Goal: Navigation & Orientation: Find specific page/section

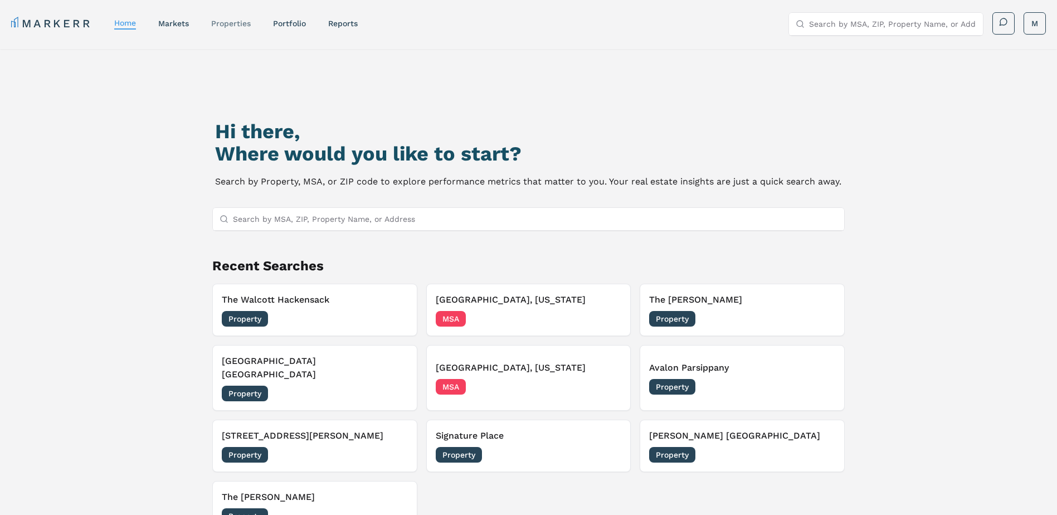
click at [228, 21] on link "properties" at bounding box center [231, 23] width 40 height 9
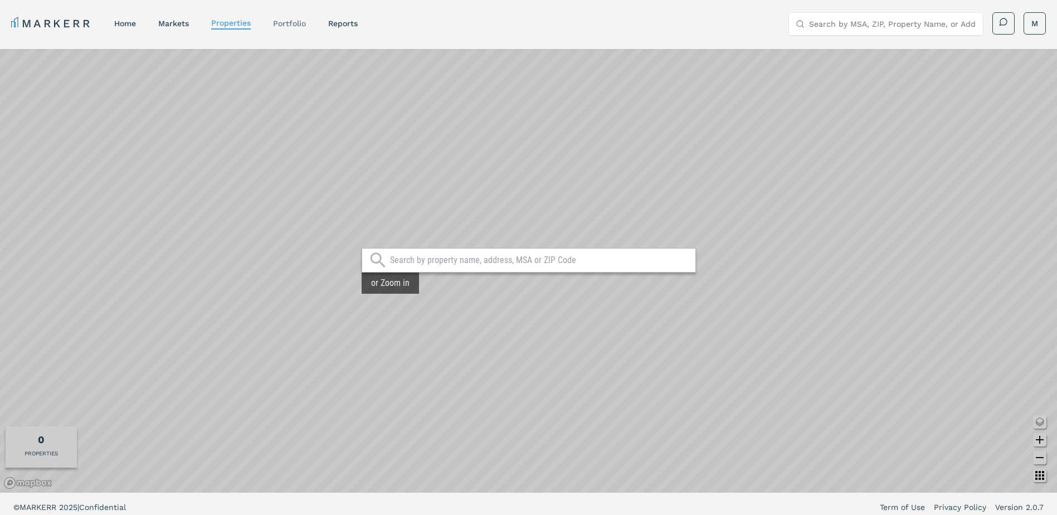
click at [294, 23] on link "Portfolio" at bounding box center [289, 23] width 33 height 9
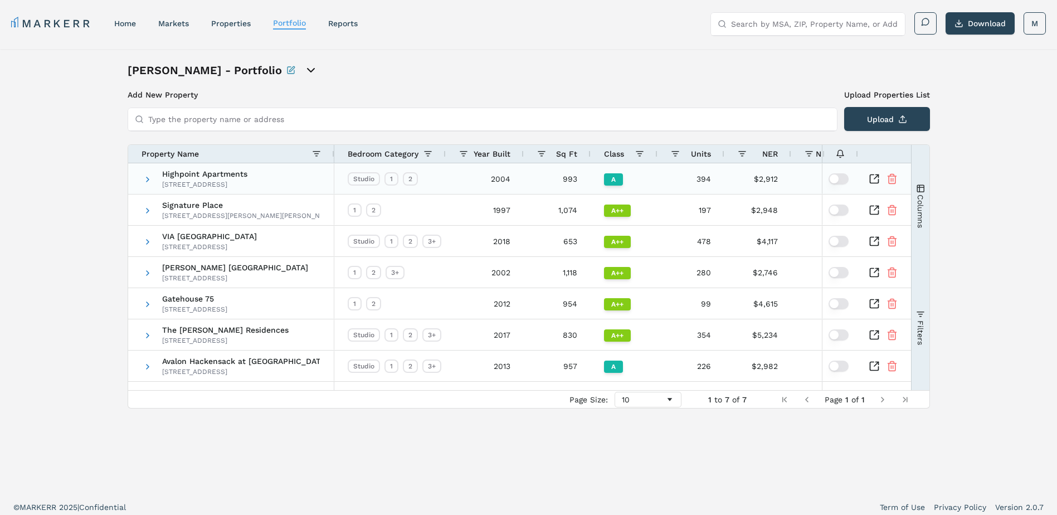
click at [168, 179] on div "Highpoint Apartments 12 Highpoint Cir, Quincy, MA 02169" at bounding box center [204, 179] width 85 height 31
click at [146, 177] on span at bounding box center [147, 179] width 9 height 9
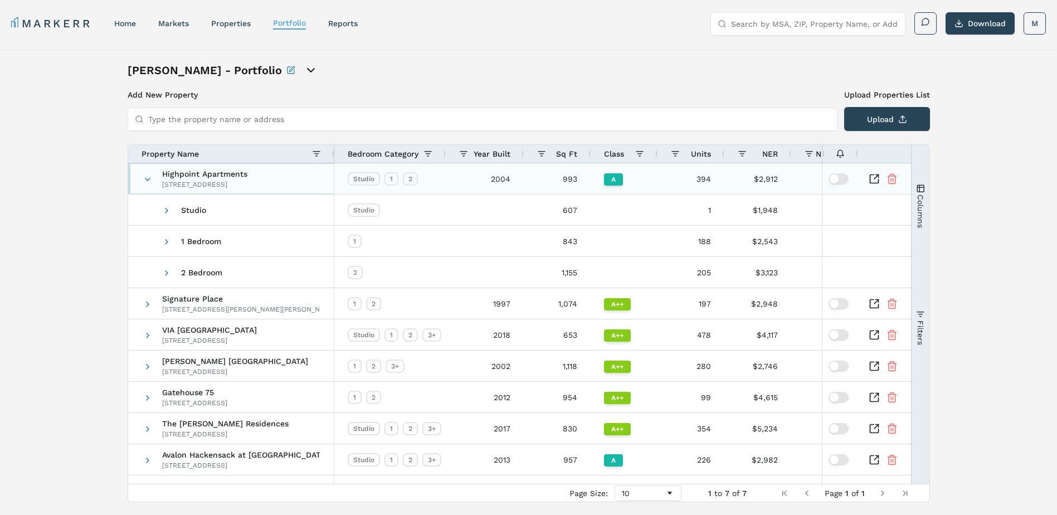
click at [182, 181] on div "12 Highpoint Cir, Quincy, MA 02169" at bounding box center [204, 184] width 85 height 9
click at [224, 180] on div "12 Highpoint Cir, Quincy, MA 02169" at bounding box center [204, 184] width 85 height 9
click at [348, 185] on div "Studio 1 2" at bounding box center [383, 178] width 70 height 13
drag, startPoint x: 244, startPoint y: 169, endPoint x: 199, endPoint y: 42, distance: 134.7
click at [244, 169] on div "Highpoint Apartments 12 Highpoint Cir, Quincy, MA 02169" at bounding box center [204, 179] width 85 height 31
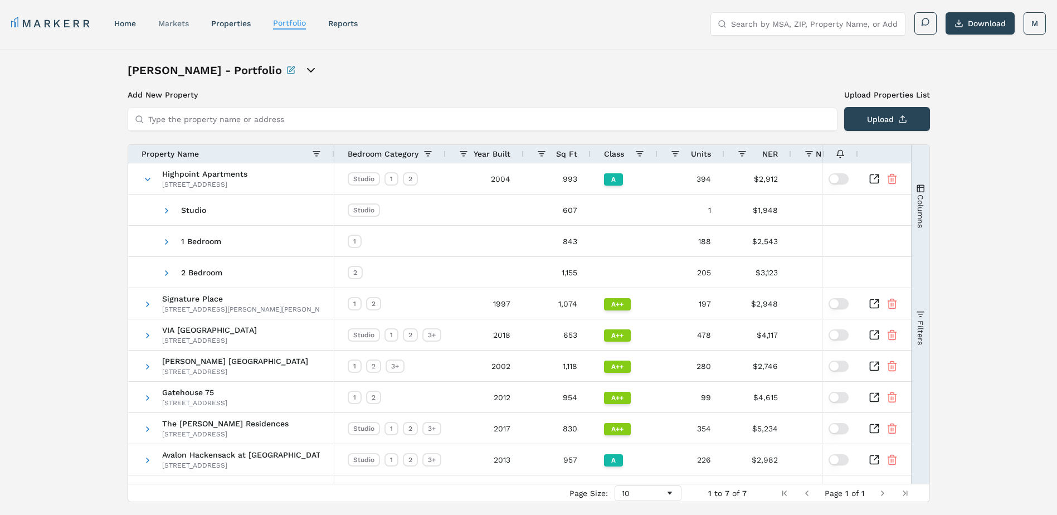
click at [184, 22] on link "markets" at bounding box center [173, 23] width 31 height 9
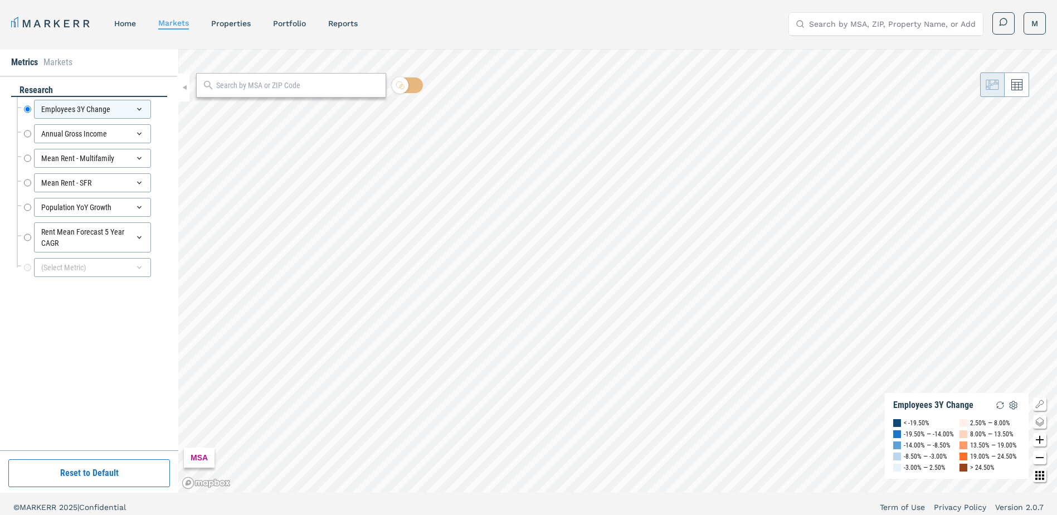
click at [241, 87] on input "text" at bounding box center [298, 86] width 164 height 12
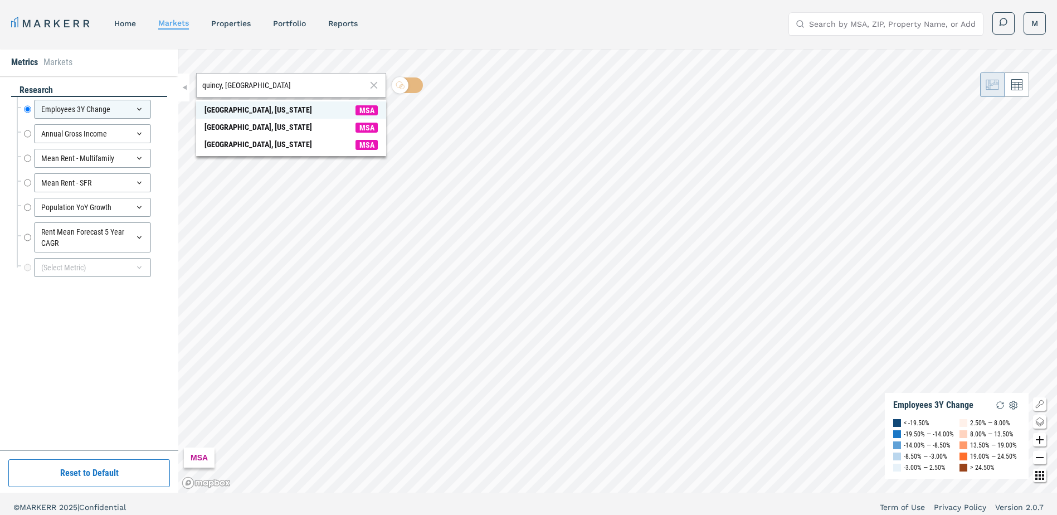
type input "quincy, ma"
click at [260, 112] on div "Quincy, Massachusetts" at bounding box center [259, 110] width 108 height 12
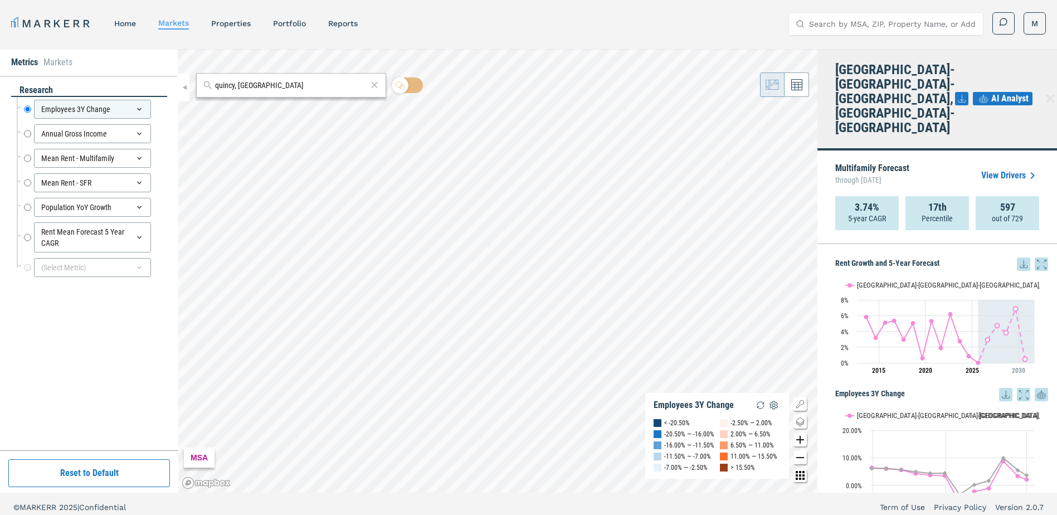
scroll to position [7, 0]
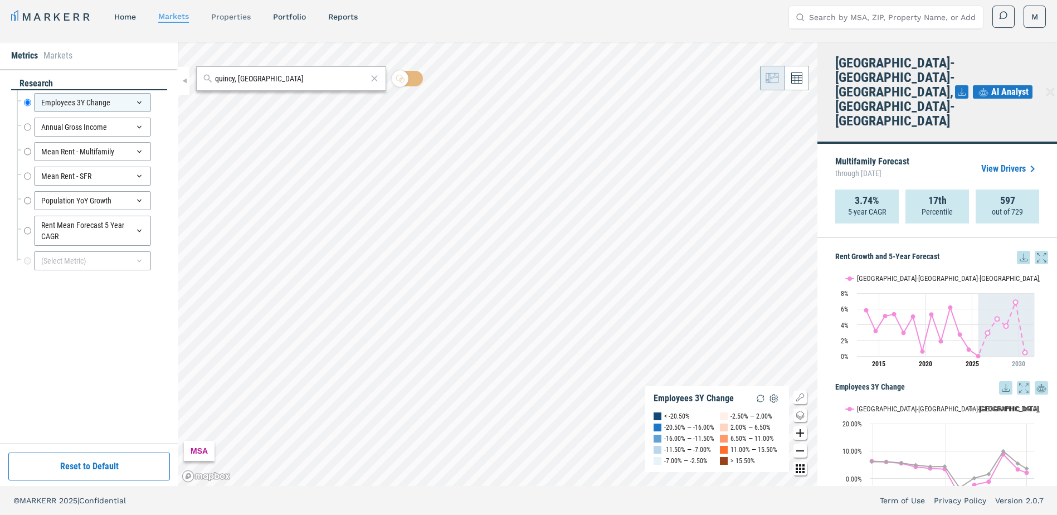
click at [227, 17] on link "properties" at bounding box center [231, 16] width 40 height 9
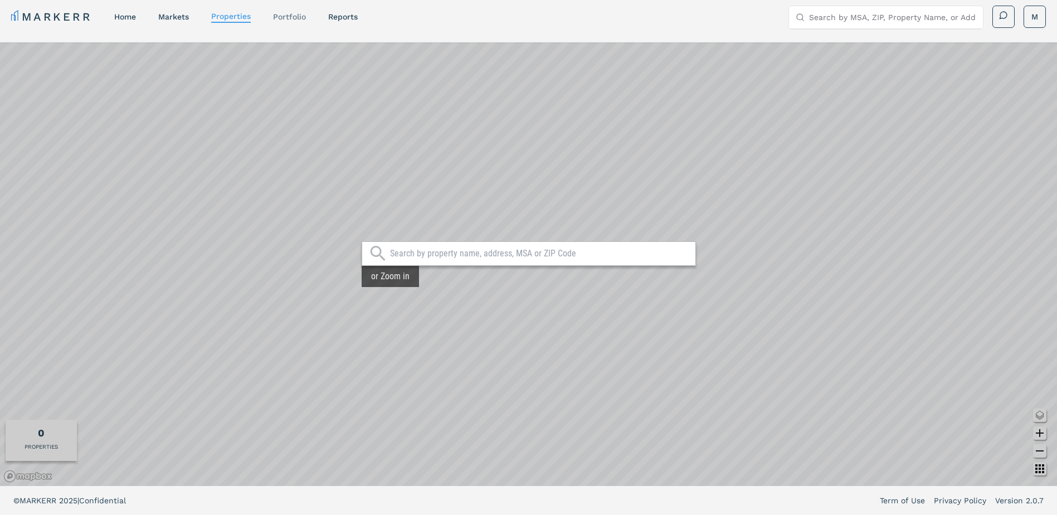
click at [284, 16] on link "Portfolio" at bounding box center [289, 16] width 33 height 9
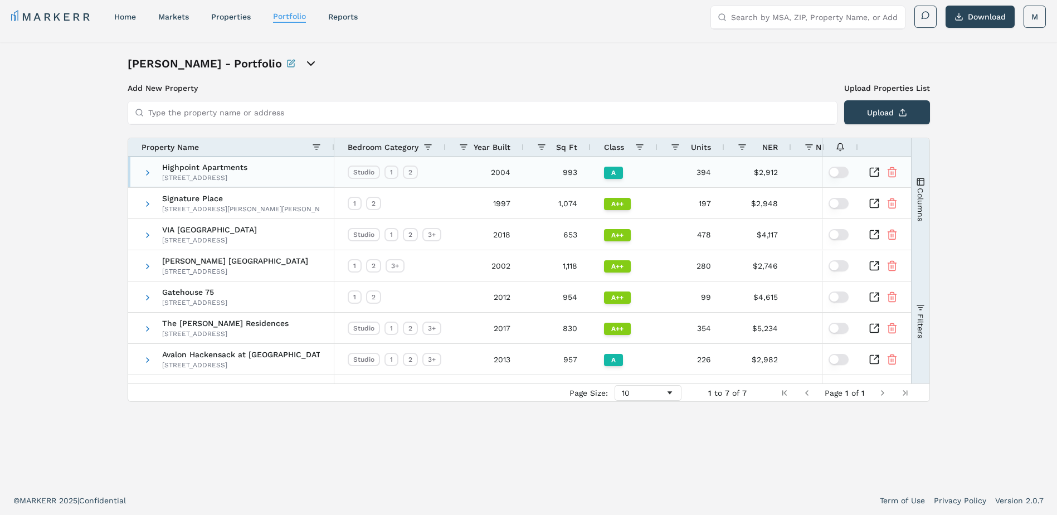
click at [205, 172] on div "Highpoint Apartments 12 Highpoint Cir, Quincy, MA 02169" at bounding box center [204, 172] width 85 height 31
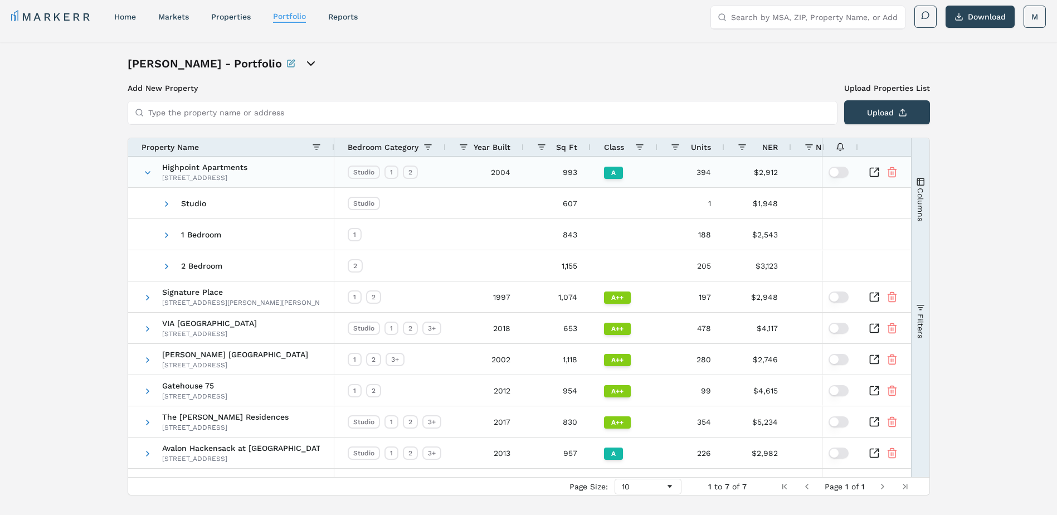
click at [609, 172] on div "A" at bounding box center [613, 173] width 19 height 12
click at [872, 170] on icon "Inspect Comparable" at bounding box center [874, 172] width 11 height 11
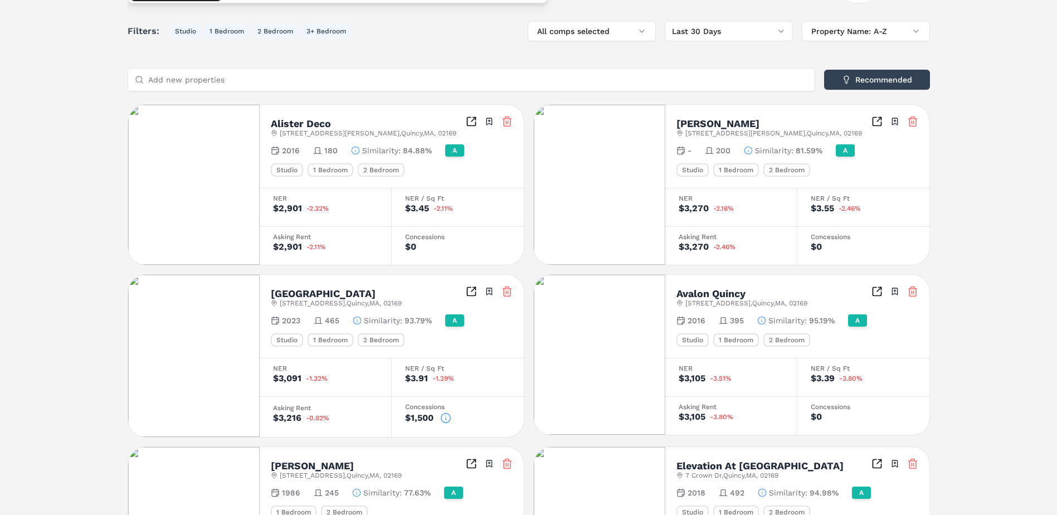
scroll to position [167, 0]
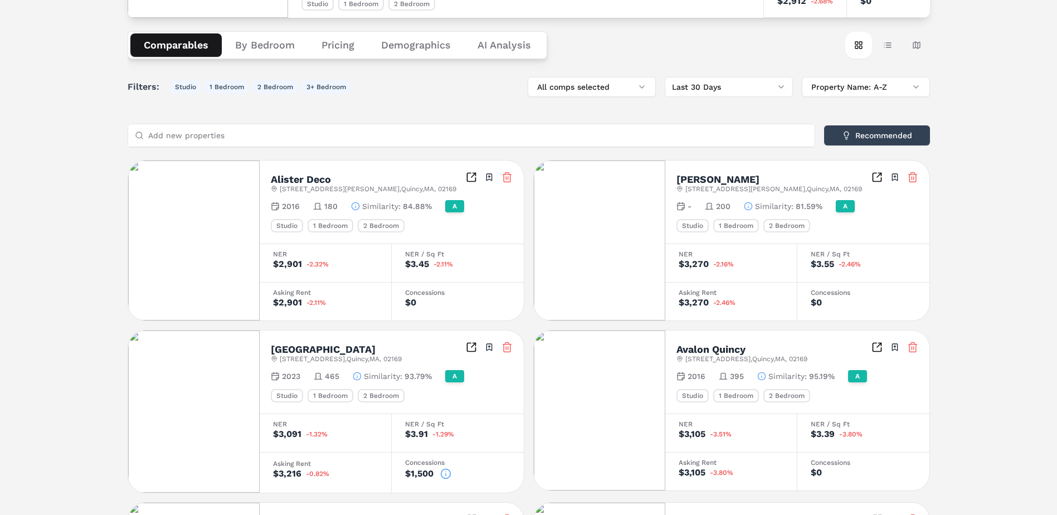
click at [344, 52] on button "Pricing" at bounding box center [338, 44] width 60 height 23
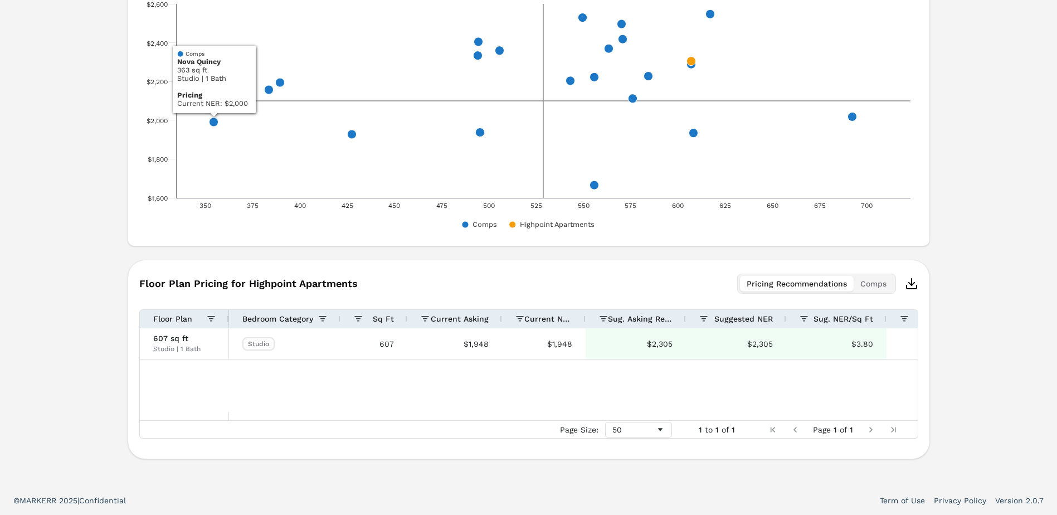
scroll to position [232, 0]
